Goal: Transaction & Acquisition: Purchase product/service

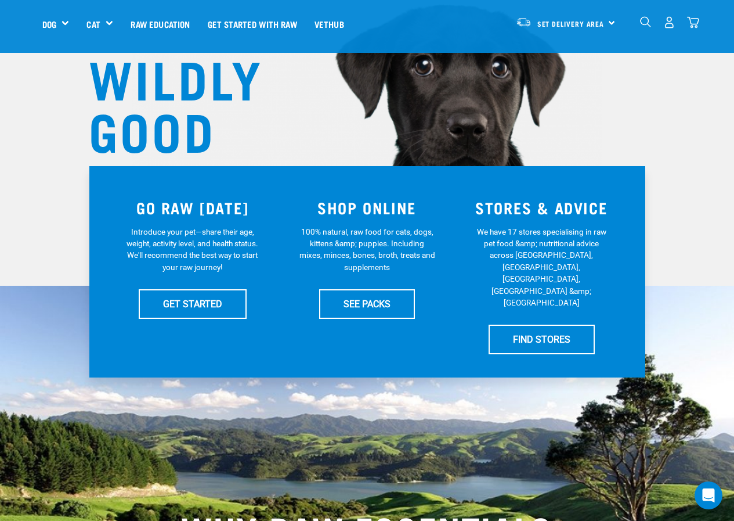
scroll to position [135, 0]
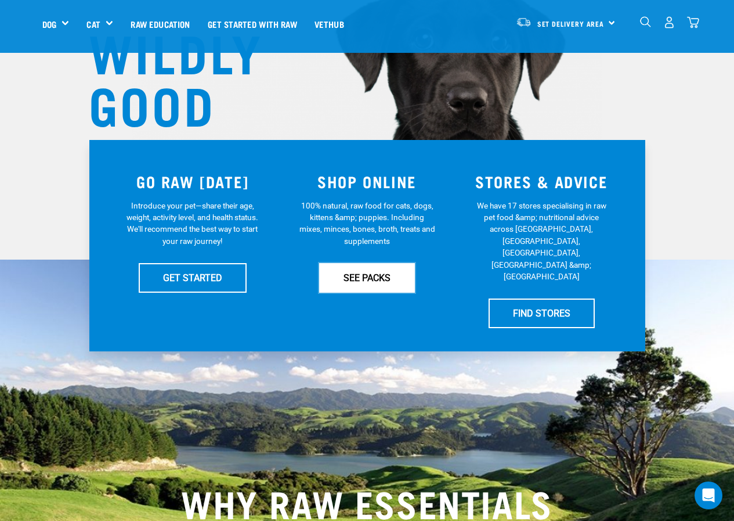
click at [392, 286] on link "SEE PACKS" at bounding box center [367, 277] width 96 height 29
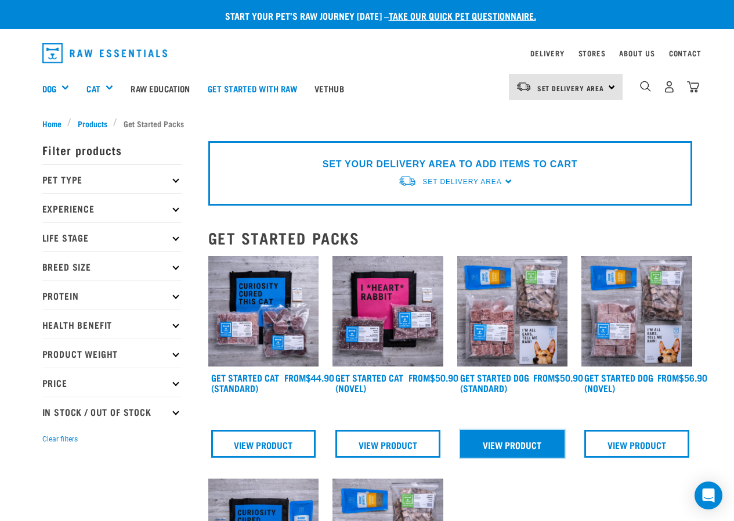
click at [523, 439] on link "View Product" at bounding box center [512, 444] width 105 height 28
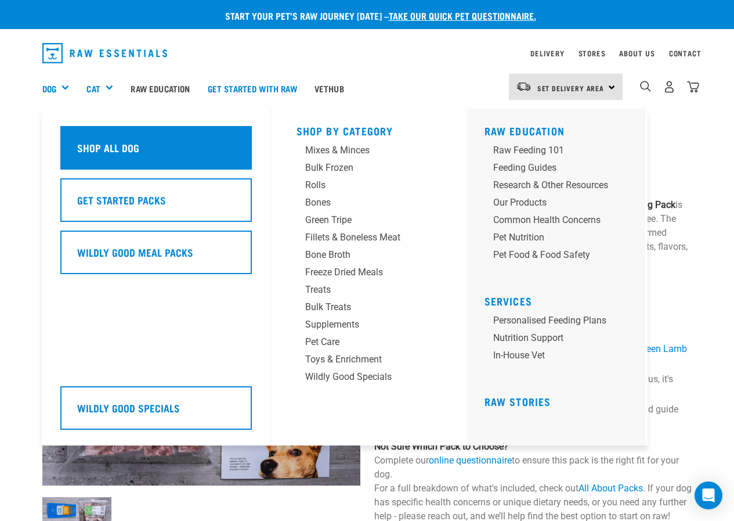
click at [116, 147] on h5 "Shop All Dog" at bounding box center [108, 147] width 62 height 15
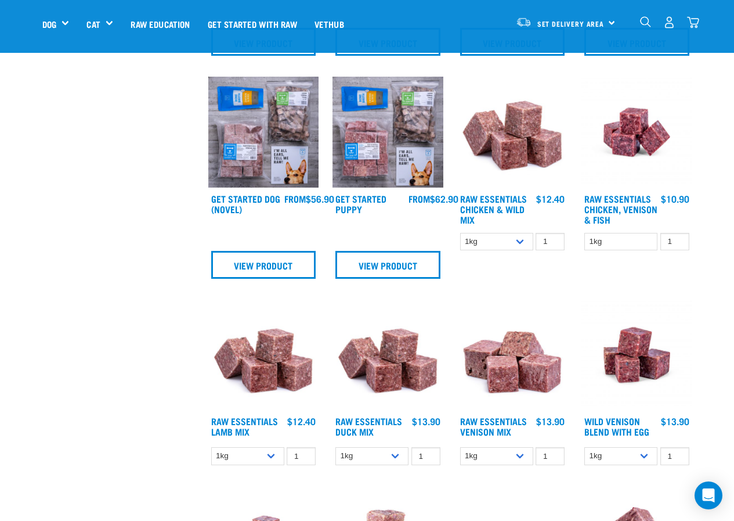
scroll to position [542, 0]
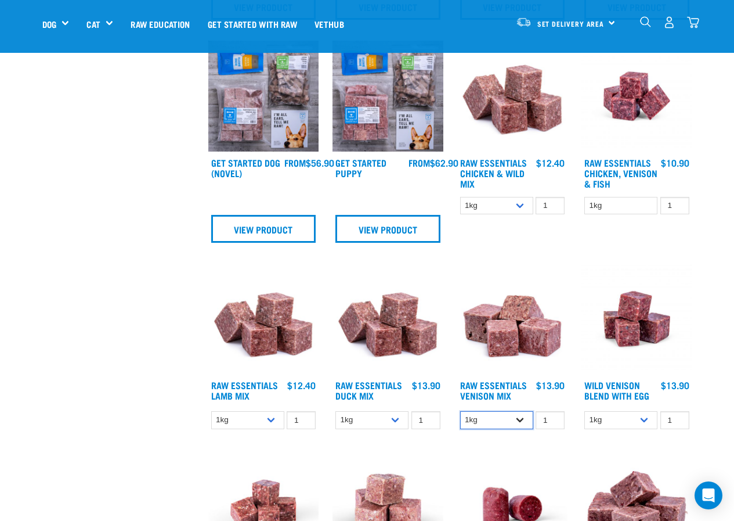
click at [515, 420] on select "1kg 3kg" at bounding box center [496, 420] width 73 height 18
select select "712"
click at [460, 411] on select "1kg 3kg" at bounding box center [496, 420] width 73 height 18
click at [493, 450] on img at bounding box center [512, 505] width 111 height 111
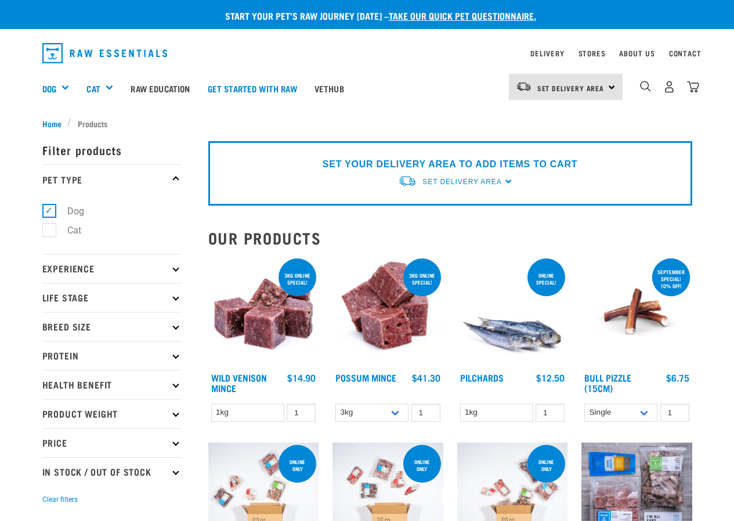
select select "712"
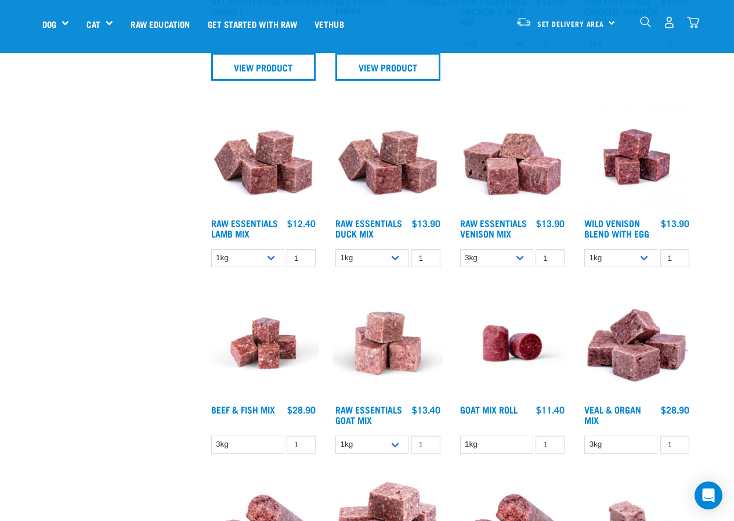
scroll to position [677, 0]
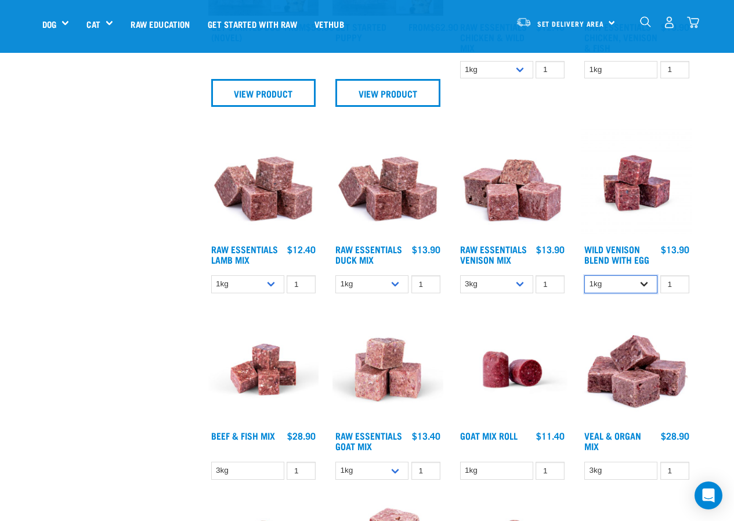
click at [644, 284] on select "1kg 3kg Bulk (10kg)" at bounding box center [621, 284] width 73 height 18
select select "34496"
click at [585, 275] on select "1kg 3kg Bulk (10kg)" at bounding box center [621, 284] width 73 height 18
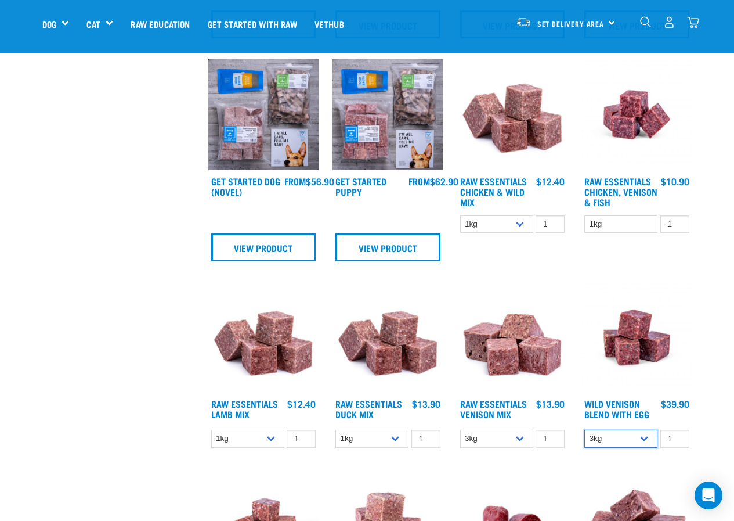
scroll to position [542, 0]
